Goal: Transaction & Acquisition: Purchase product/service

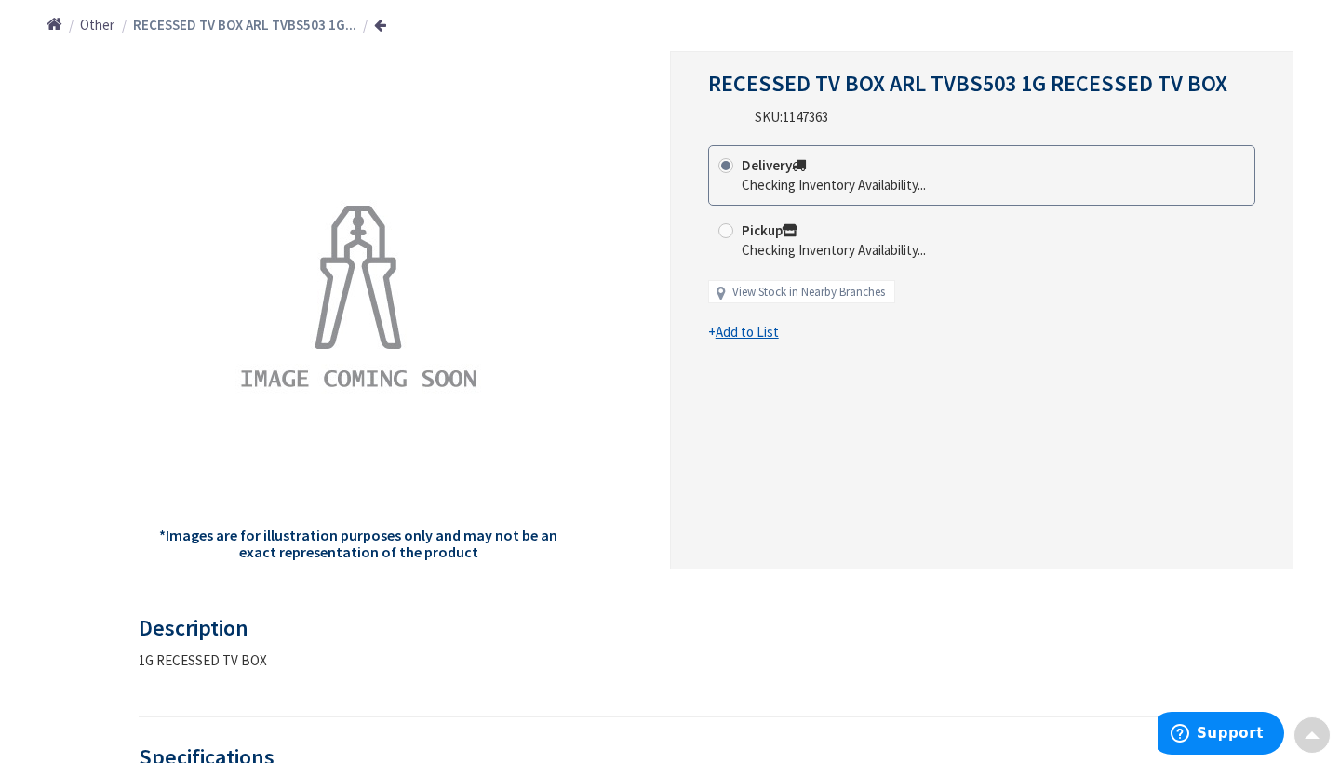
type input "[PERSON_NAME][GEOGRAPHIC_DATA], [GEOGRAPHIC_DATA]"
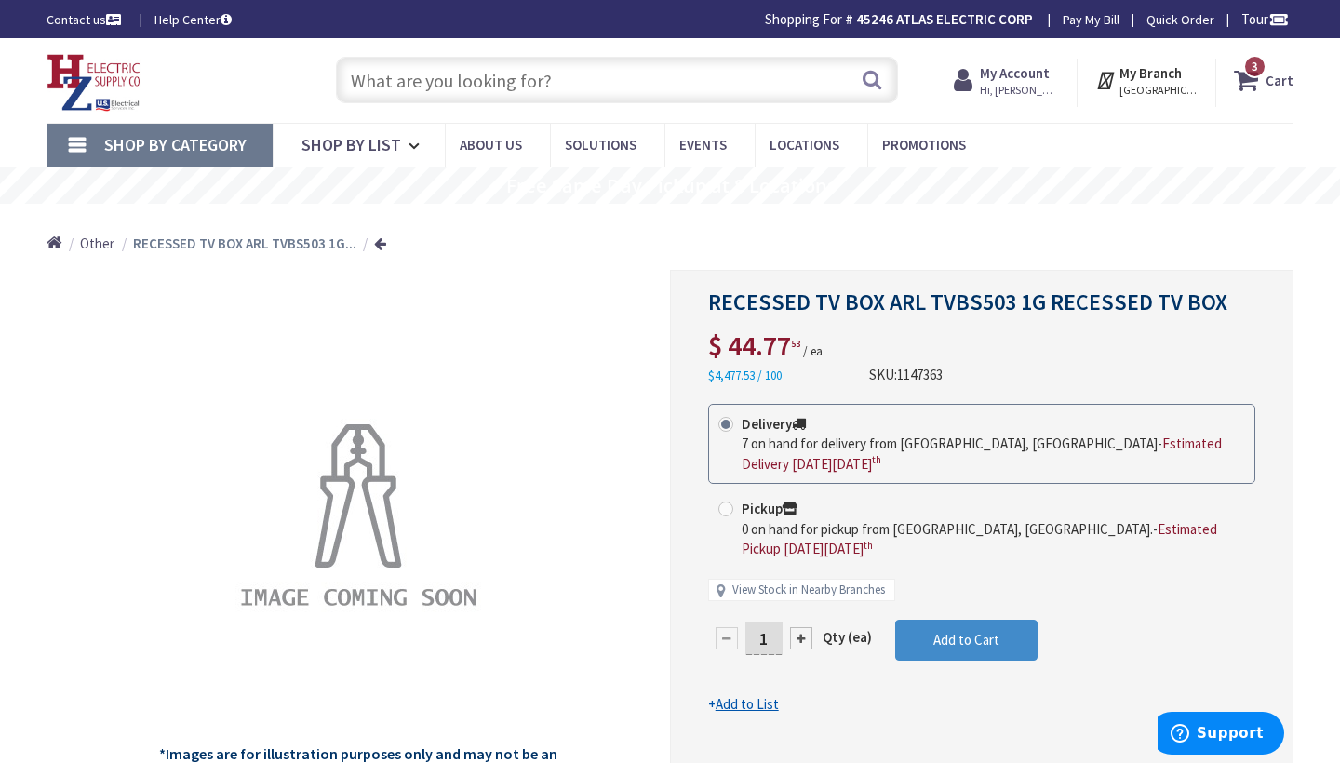
click at [366, 86] on input "text" at bounding box center [617, 80] width 562 height 47
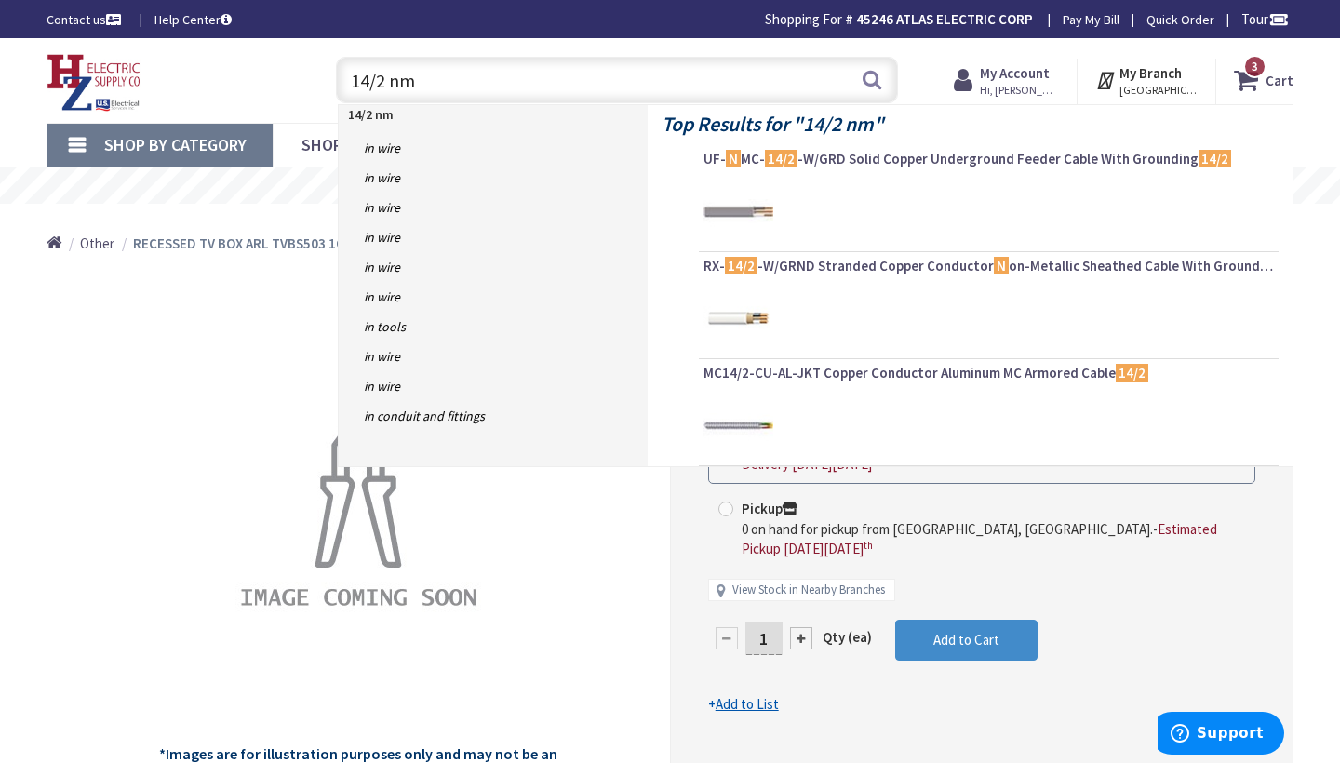
type input "14/2 nmb"
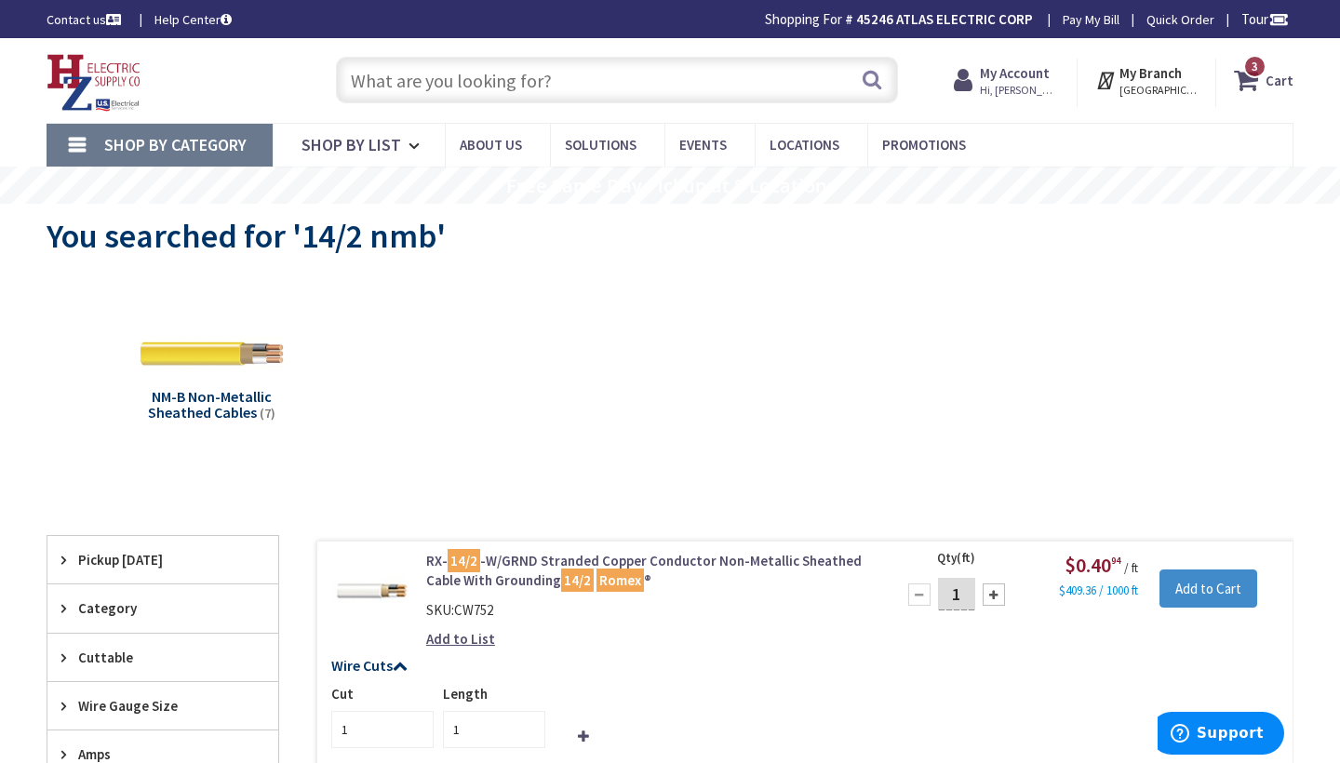
click at [365, 89] on input "text" at bounding box center [617, 80] width 562 height 47
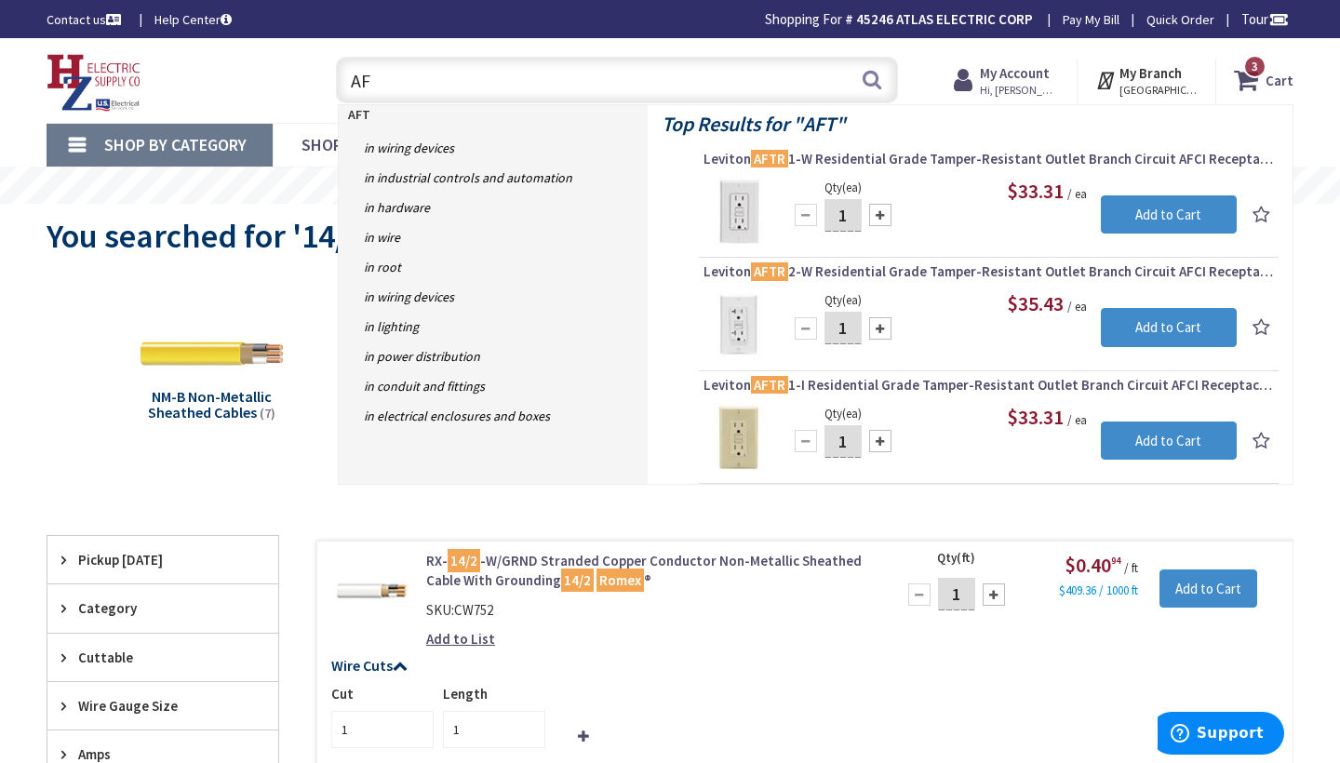
type input "A"
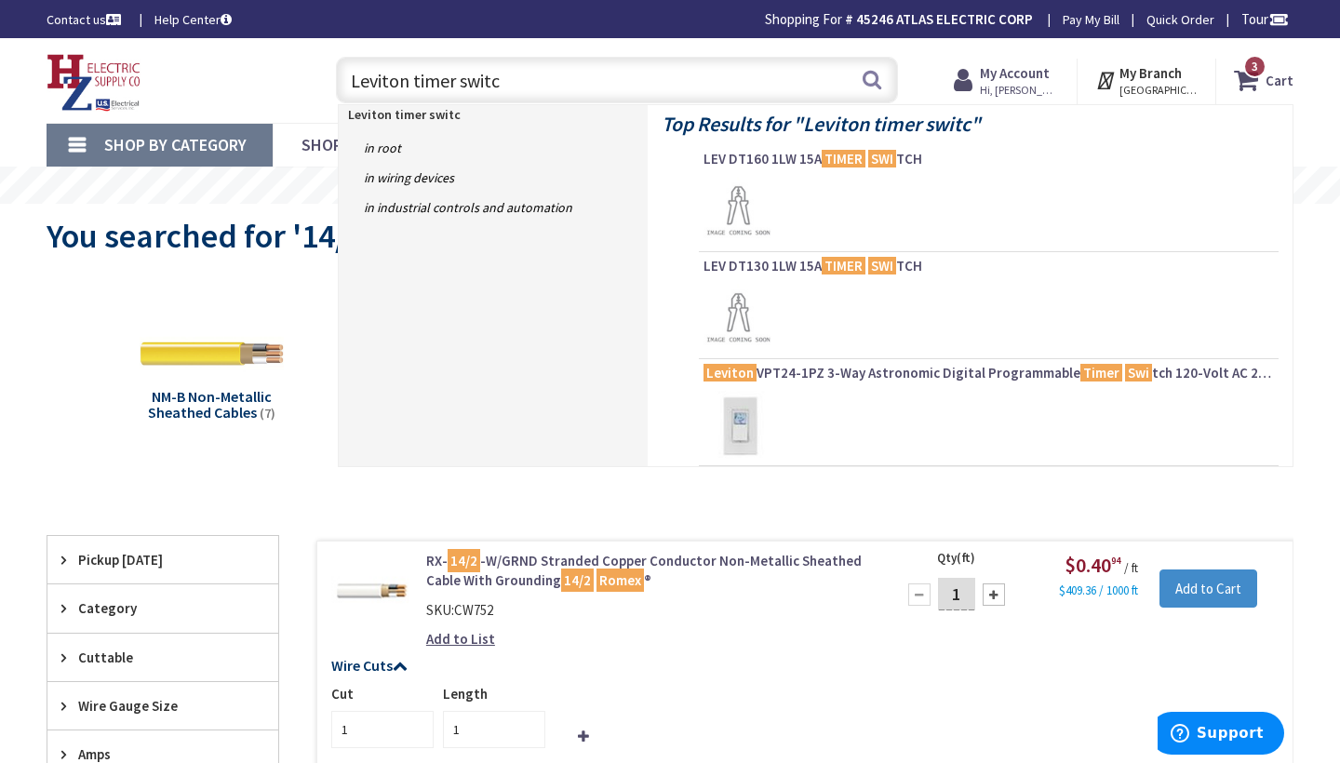
type input "Leviton timer switch"
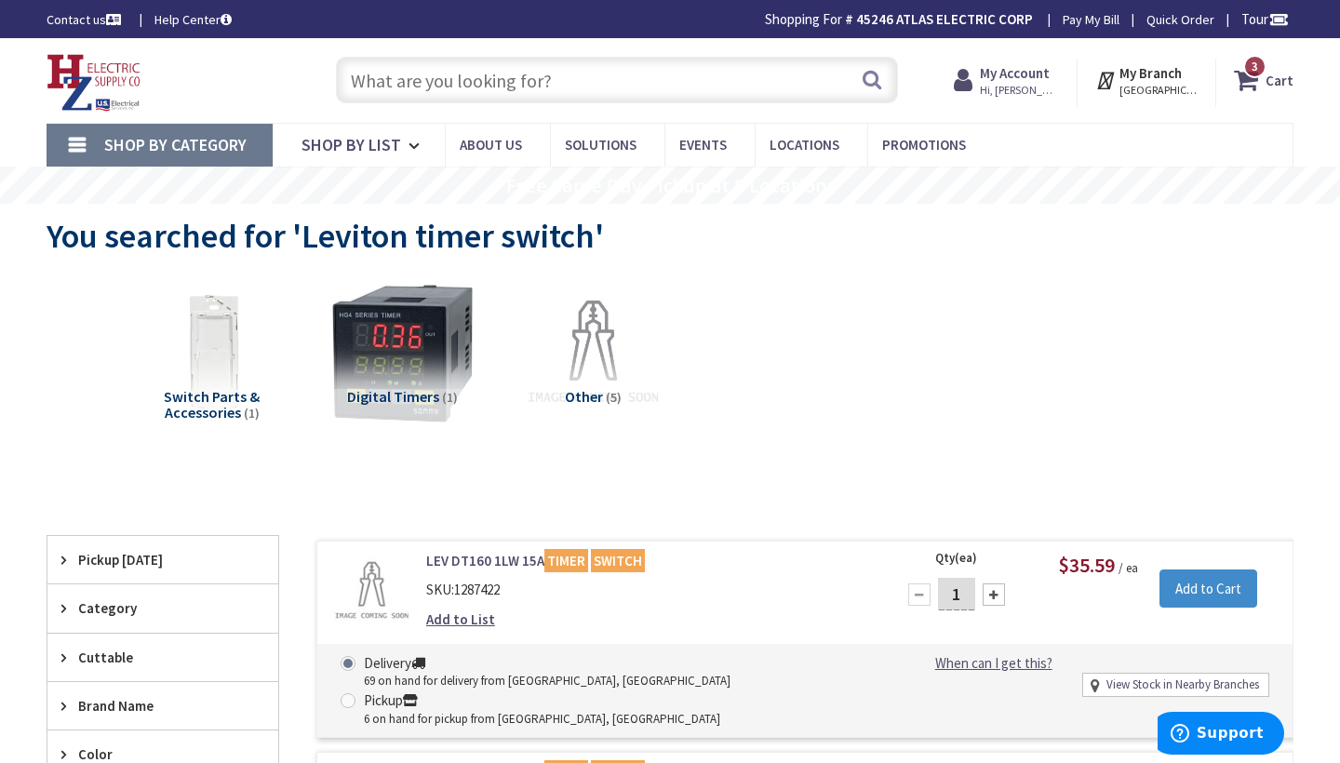
click at [375, 84] on input "text" at bounding box center [617, 80] width 562 height 47
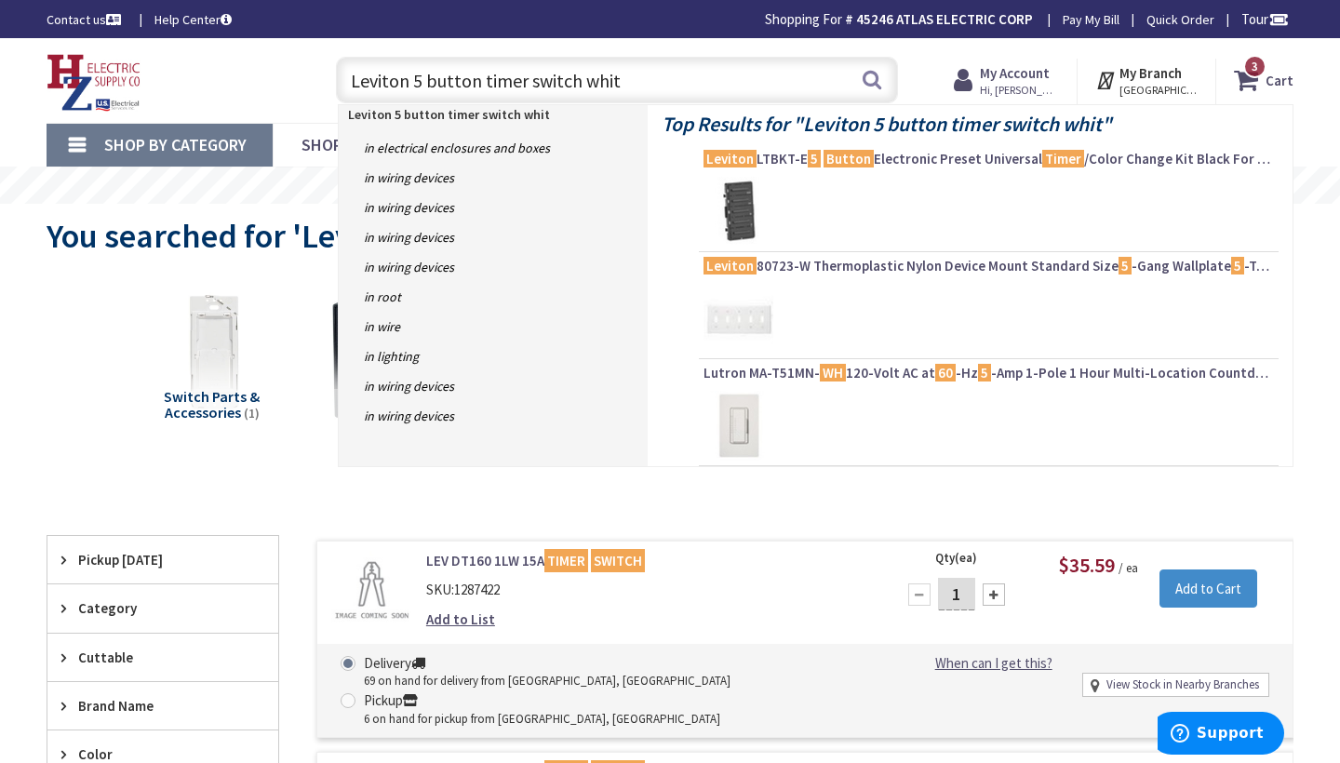
type input "Leviton 5 button timer switch white"
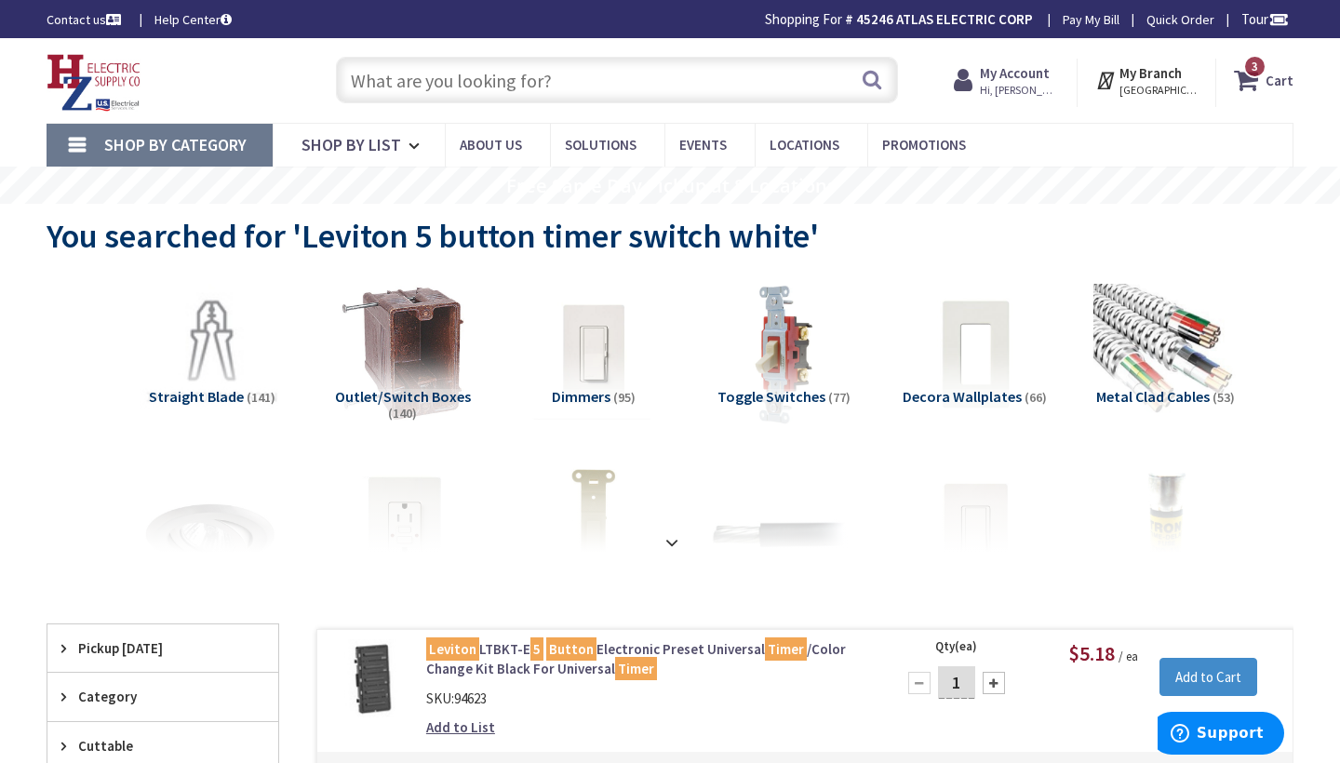
click at [358, 87] on input "text" at bounding box center [617, 80] width 562 height 47
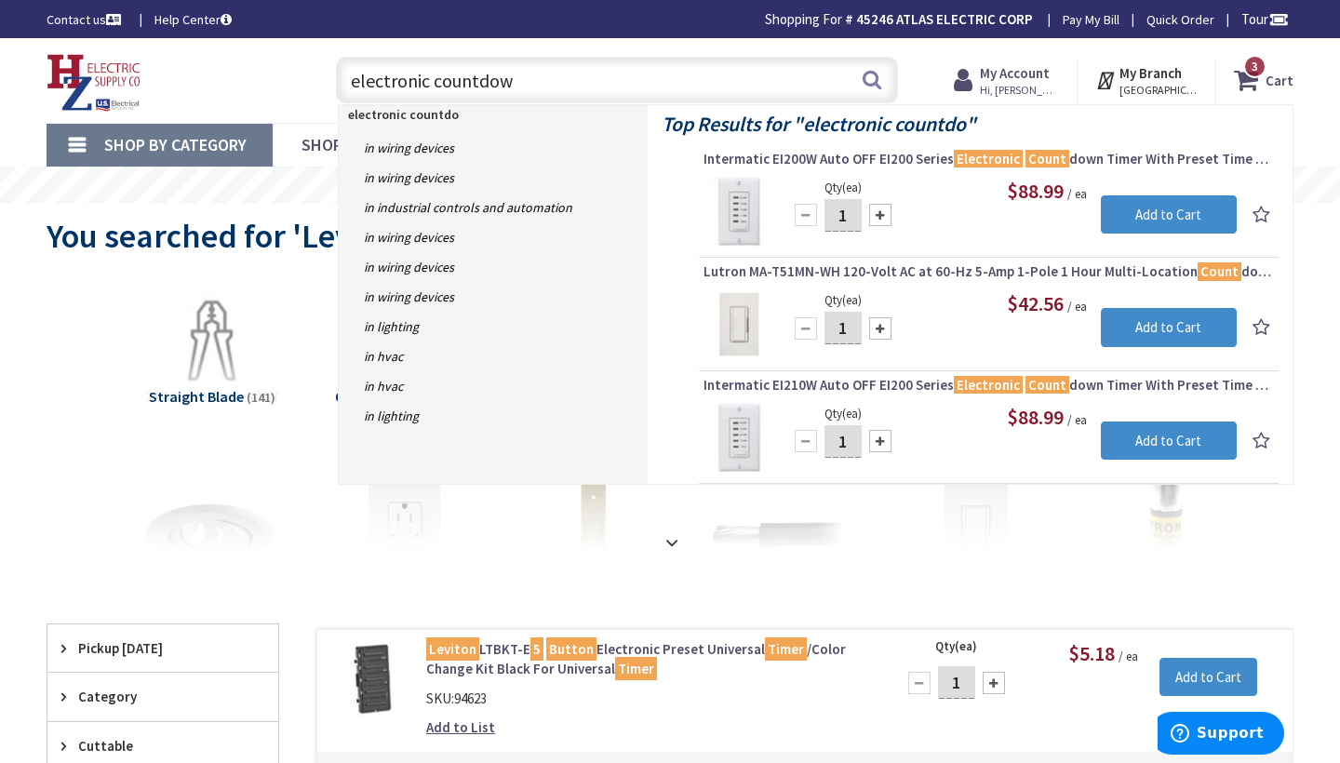
type input "electronic countdown"
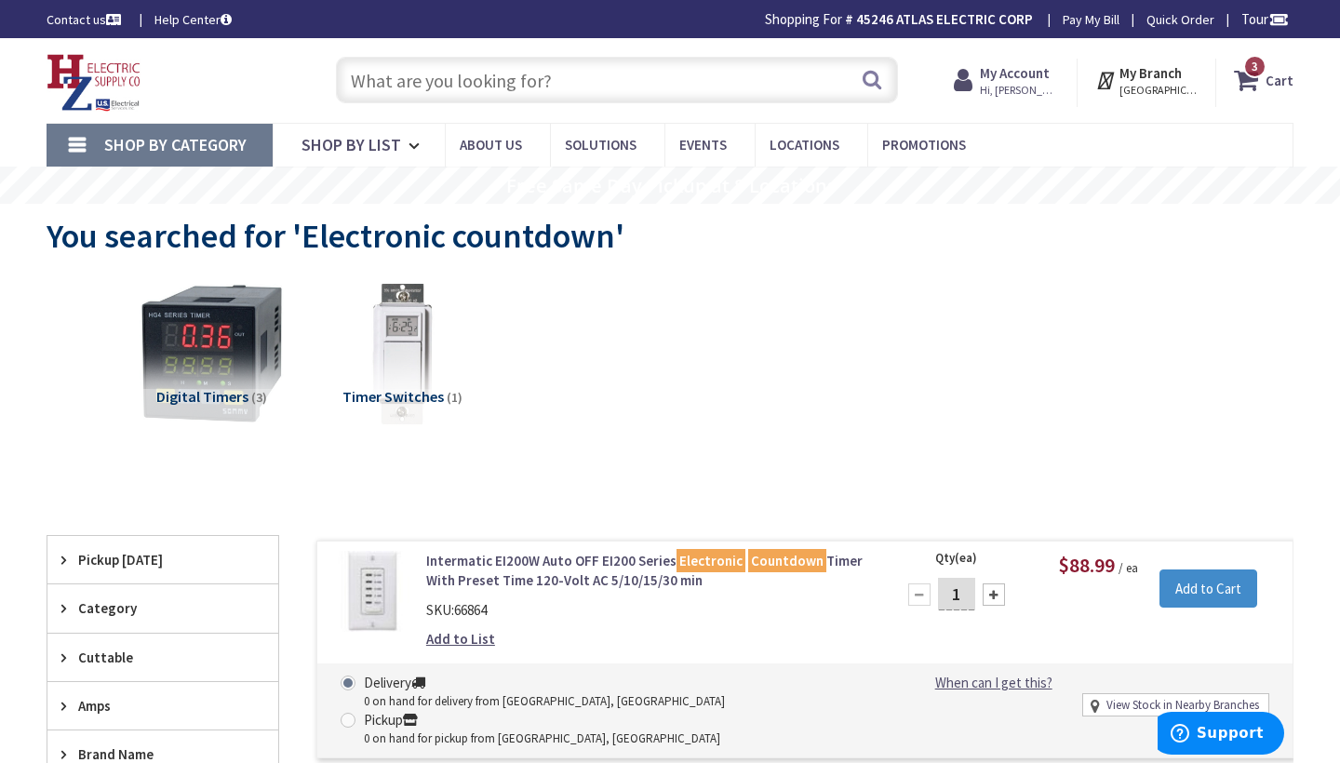
click at [369, 78] on input "text" at bounding box center [617, 80] width 562 height 47
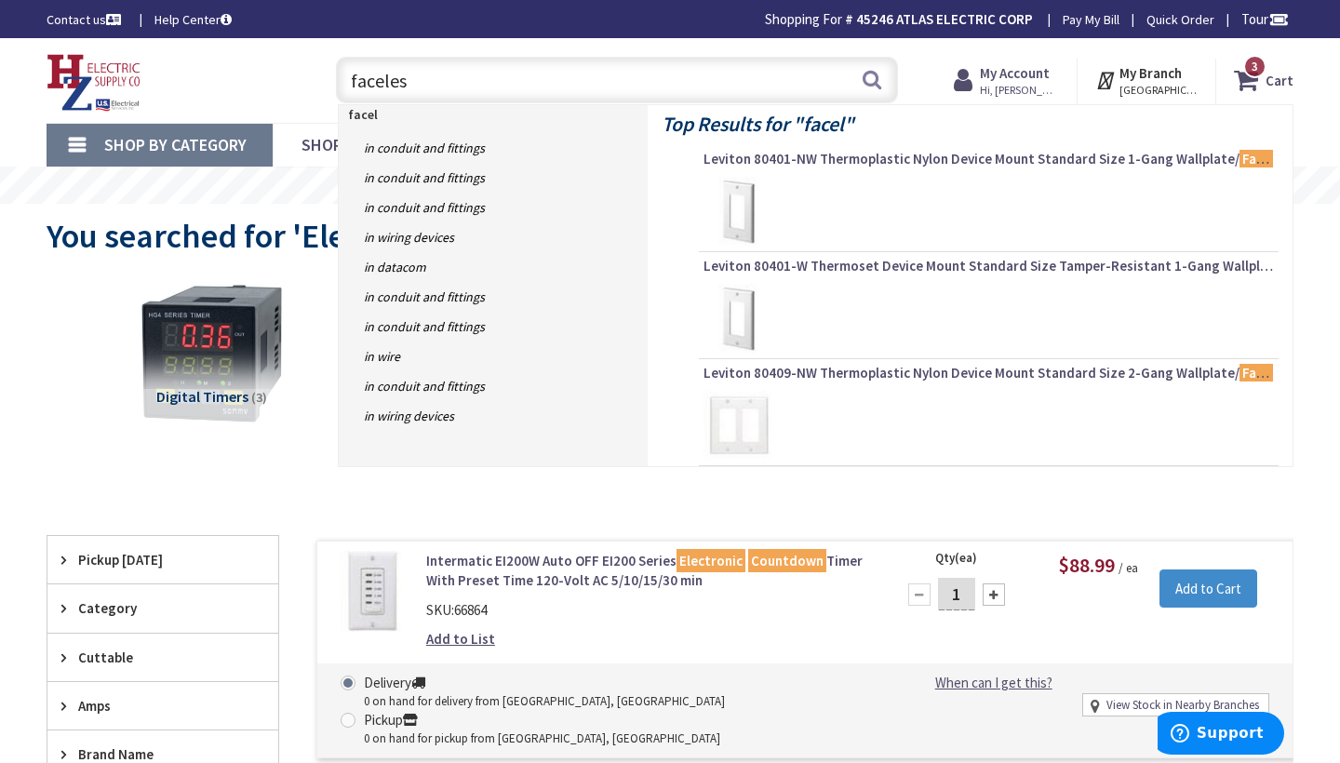
type input "faceless"
